Goal: Transaction & Acquisition: Download file/media

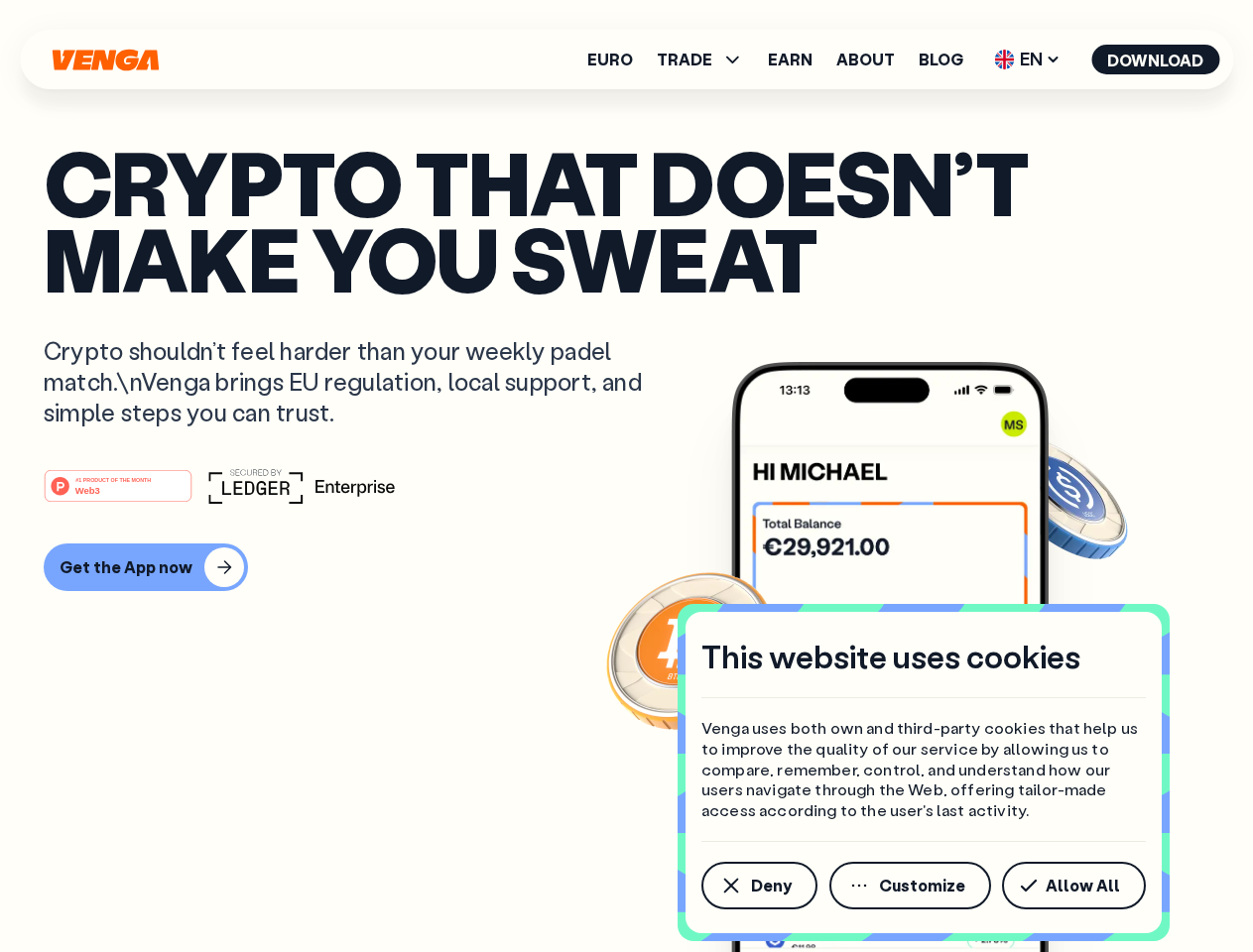
click at [626, 476] on div "#1 PRODUCT OF THE MONTH Web3" at bounding box center [627, 486] width 1166 height 36
click at [758, 886] on span "Deny" at bounding box center [771, 886] width 41 height 16
click at [912, 886] on img at bounding box center [890, 694] width 317 height 665
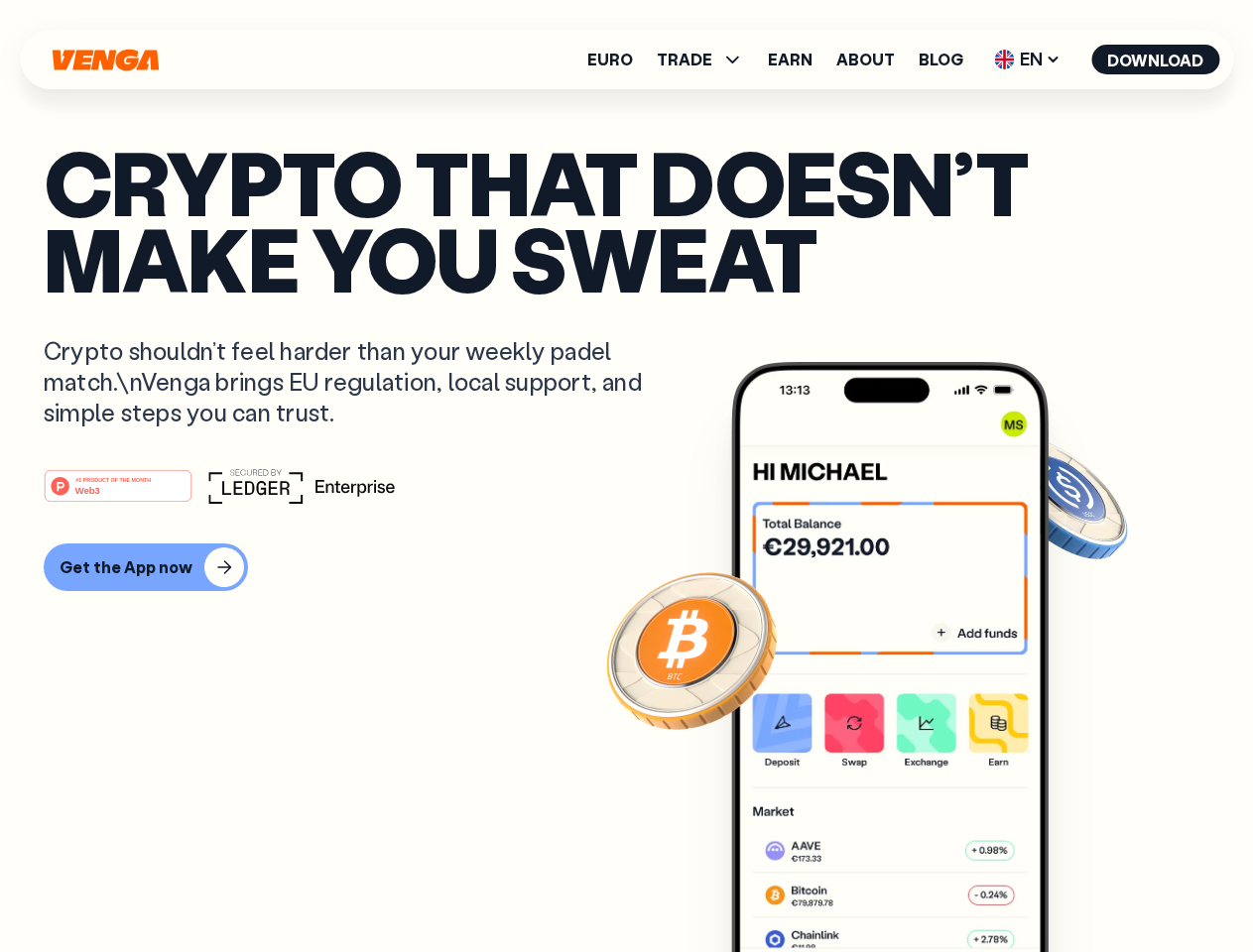
click at [1078, 886] on article "Crypto that doesn’t make you sweat Crypto shouldn’t feel harder than your weekl…" at bounding box center [627, 516] width 1166 height 744
click at [707, 60] on span "TRADE" at bounding box center [685, 60] width 56 height 16
click at [1028, 60] on span "EN" at bounding box center [1027, 60] width 81 height 32
click at [1156, 60] on button "Download" at bounding box center [1155, 60] width 128 height 30
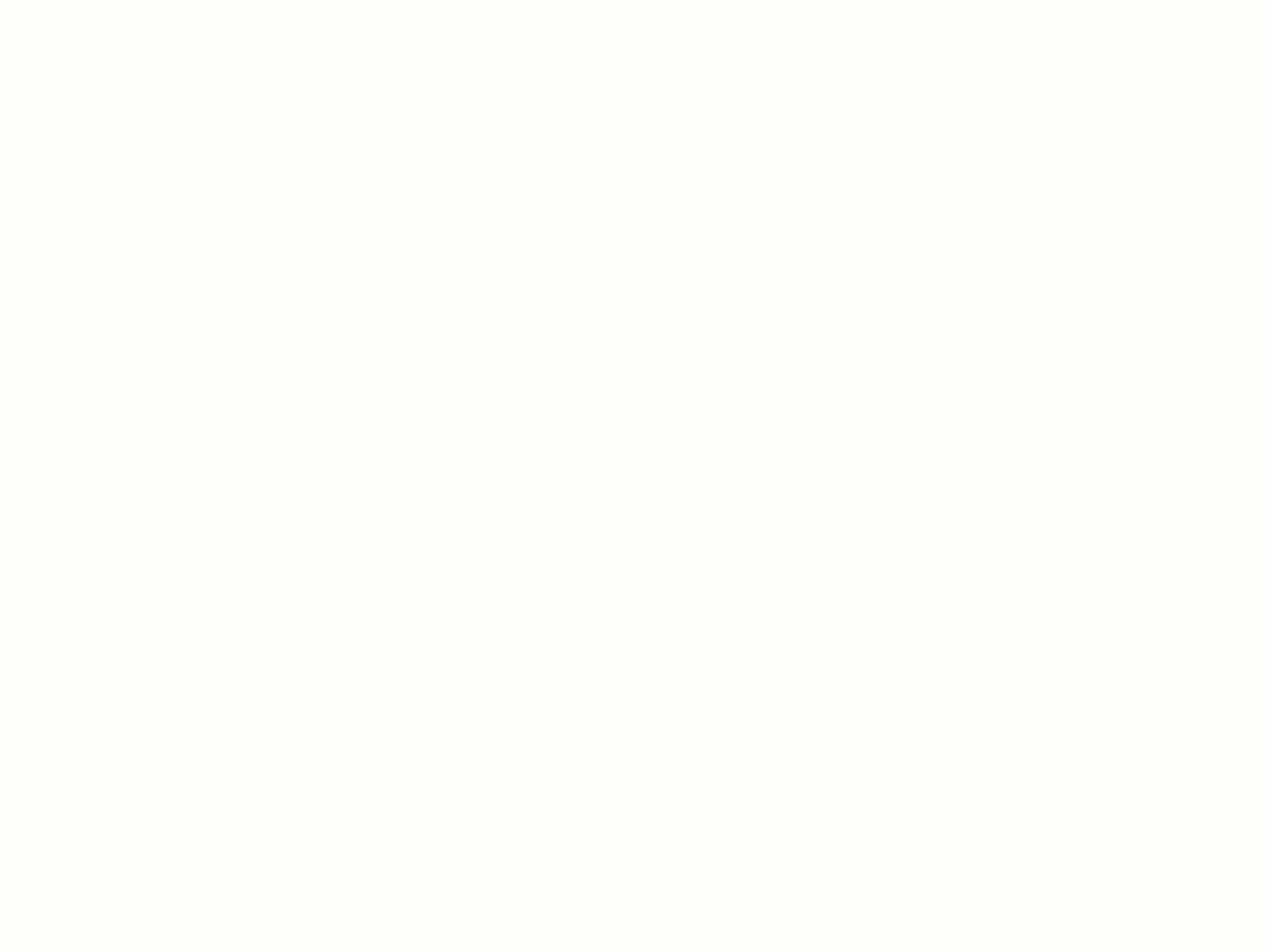
click at [143, 0] on html "This website uses cookies Venga uses both own and third-party cookies that help…" at bounding box center [635, 0] width 1270 height 0
click at [121, 0] on html "This website uses cookies Venga uses both own and third-party cookies that help…" at bounding box center [635, 0] width 1270 height 0
